Goal: Check status: Check status

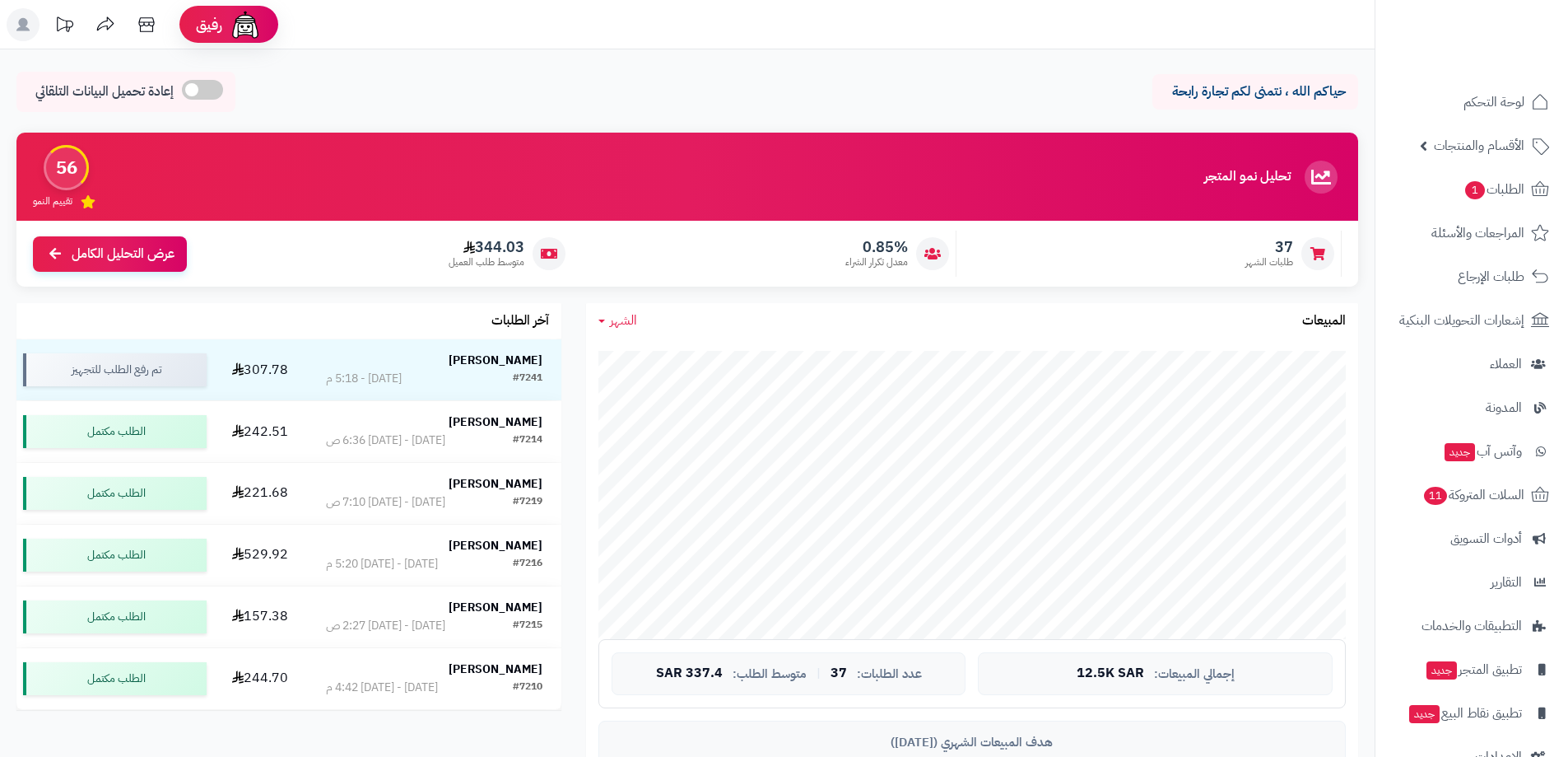
click at [509, 362] on strong "[PERSON_NAME]" at bounding box center [495, 361] width 94 height 17
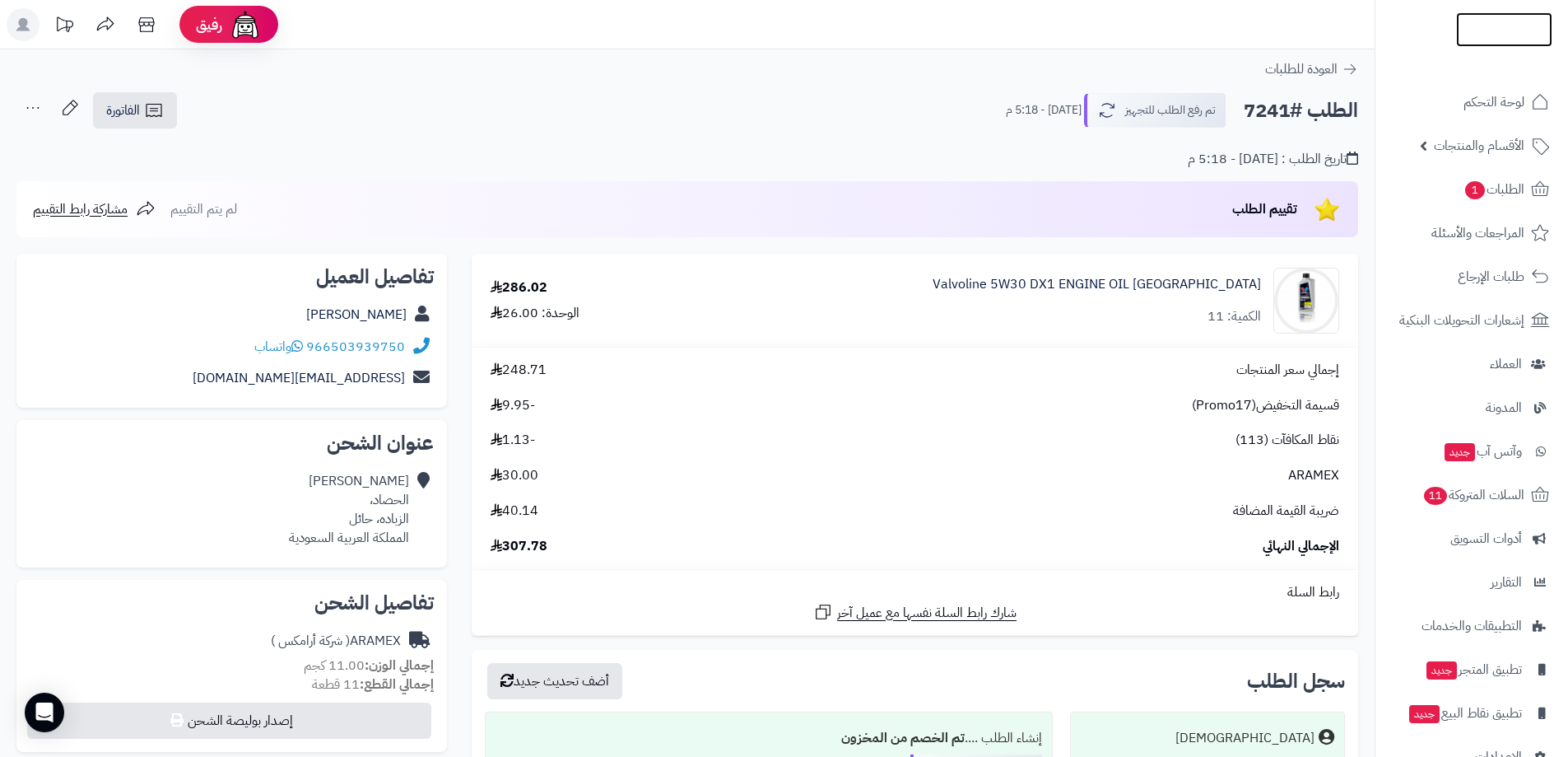
click at [1493, 44] on img at bounding box center [1504, 61] width 97 height 35
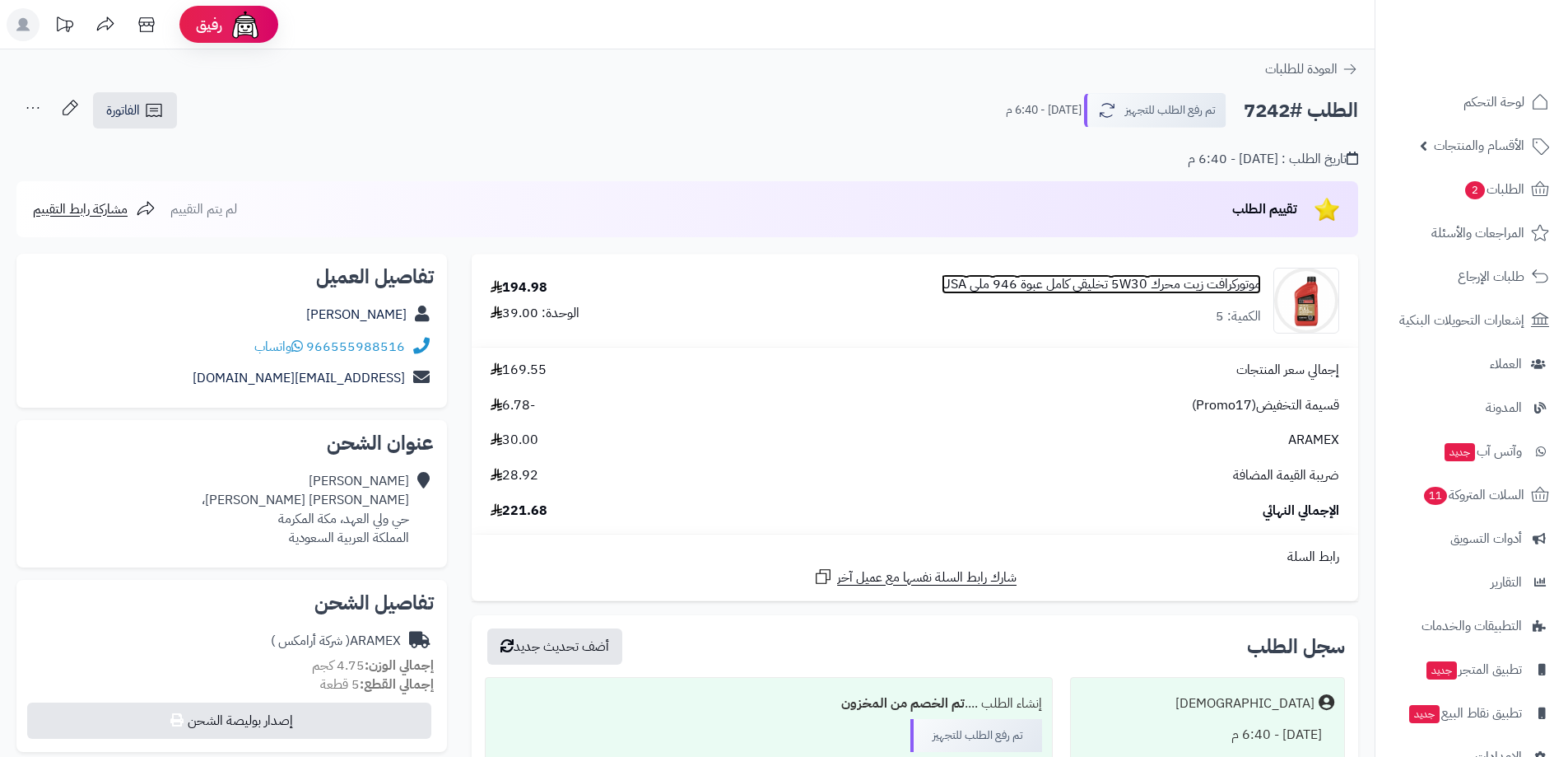
click at [1062, 294] on link "موتوركرافت زيت محرك 5W30 تخليقي كامل عبوة 946 ملي USA" at bounding box center [1100, 285] width 320 height 19
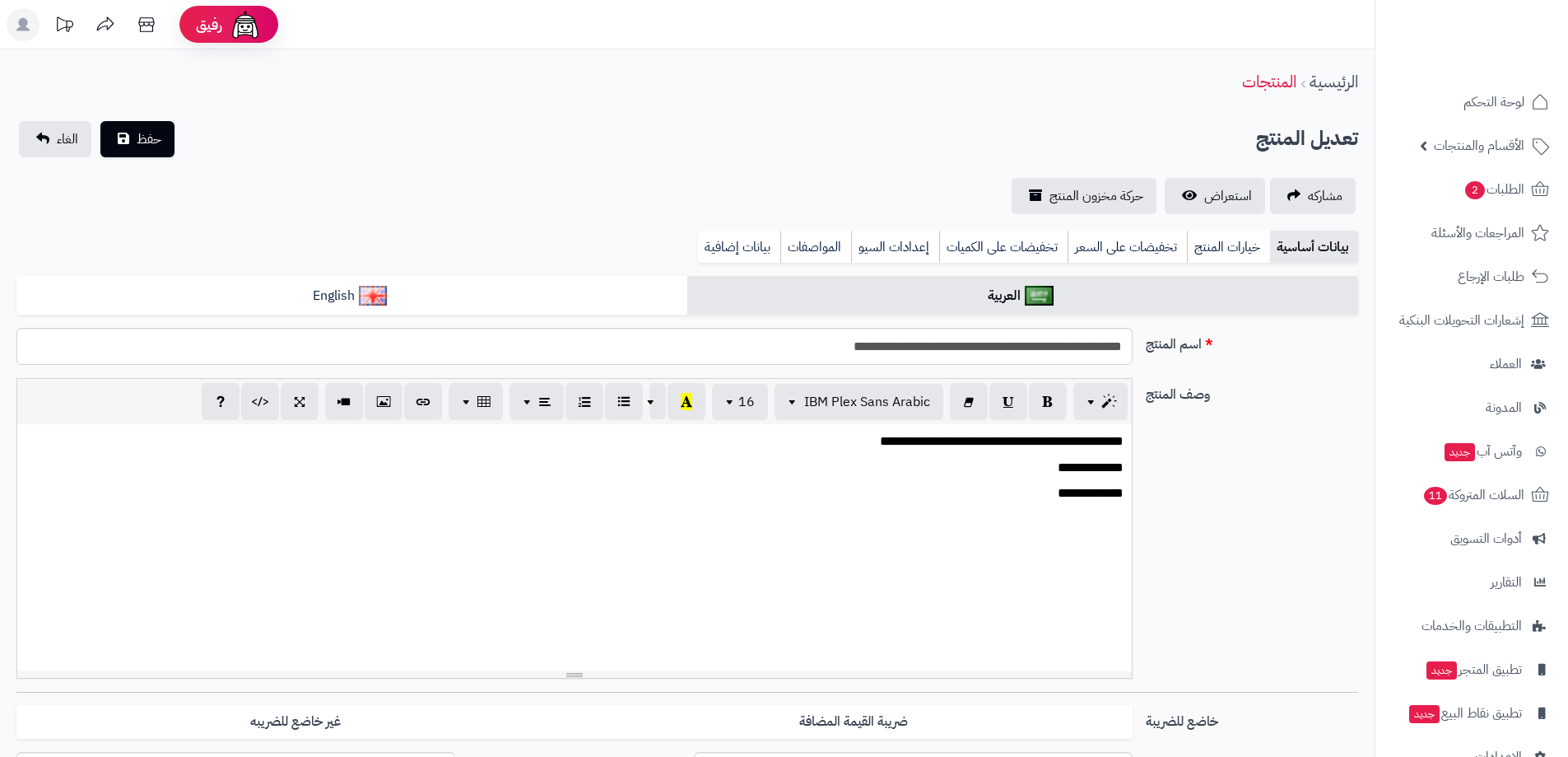
scroll to position [341, 0]
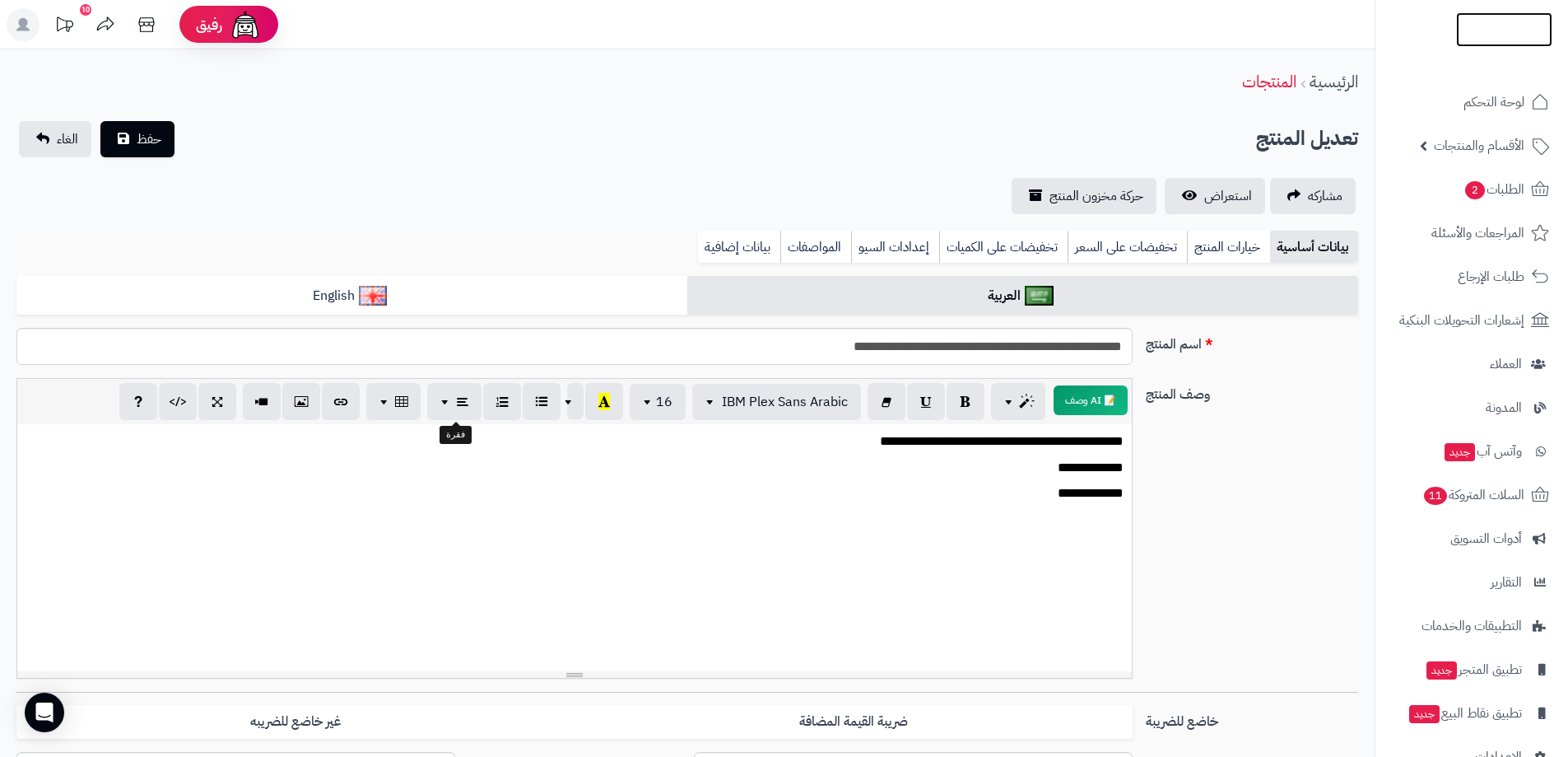
click at [1498, 47] on div at bounding box center [1471, 36] width 193 height 71
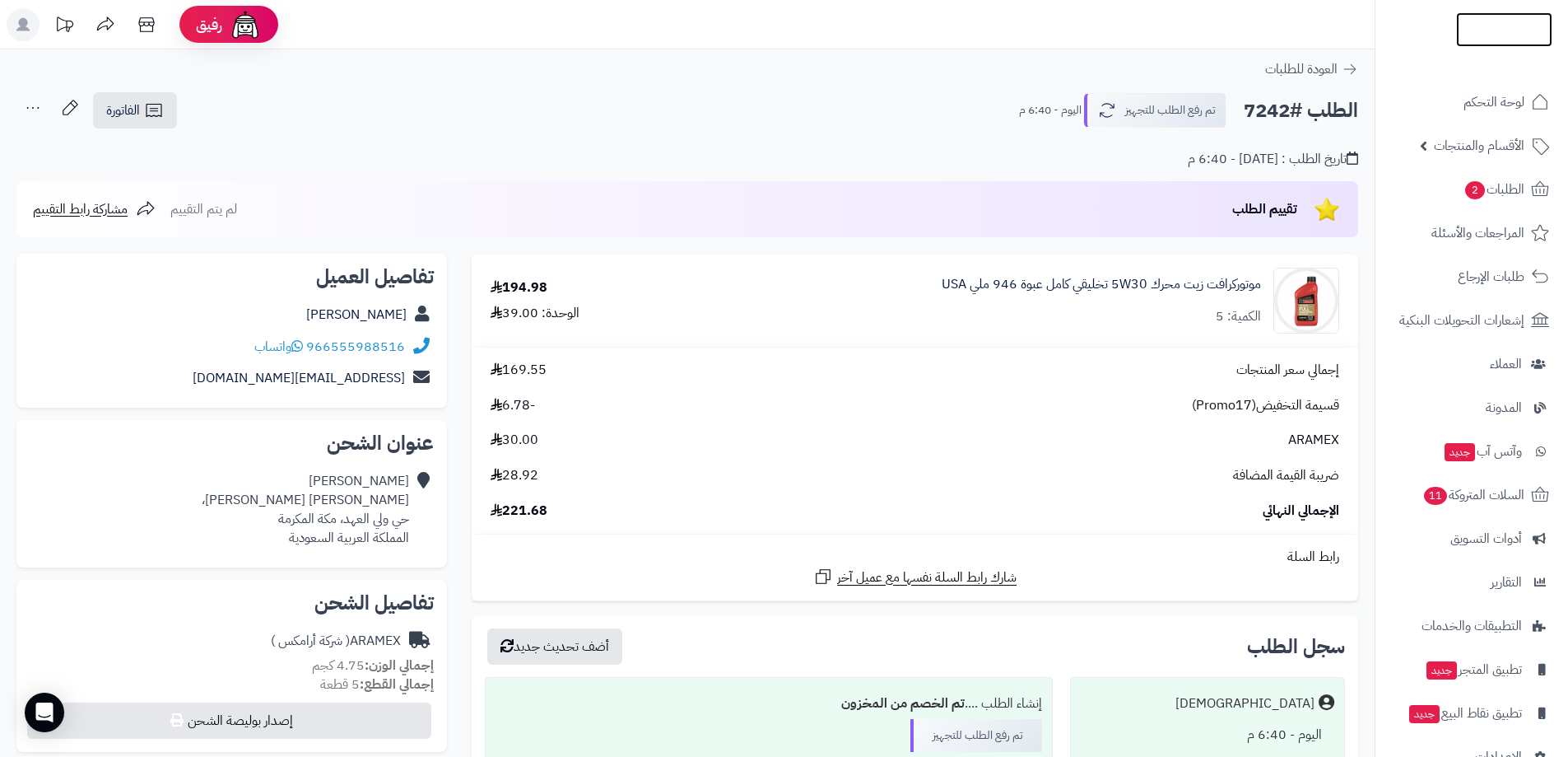
click at [1497, 44] on img at bounding box center [1504, 61] width 97 height 35
